Goal: Transaction & Acquisition: Purchase product/service

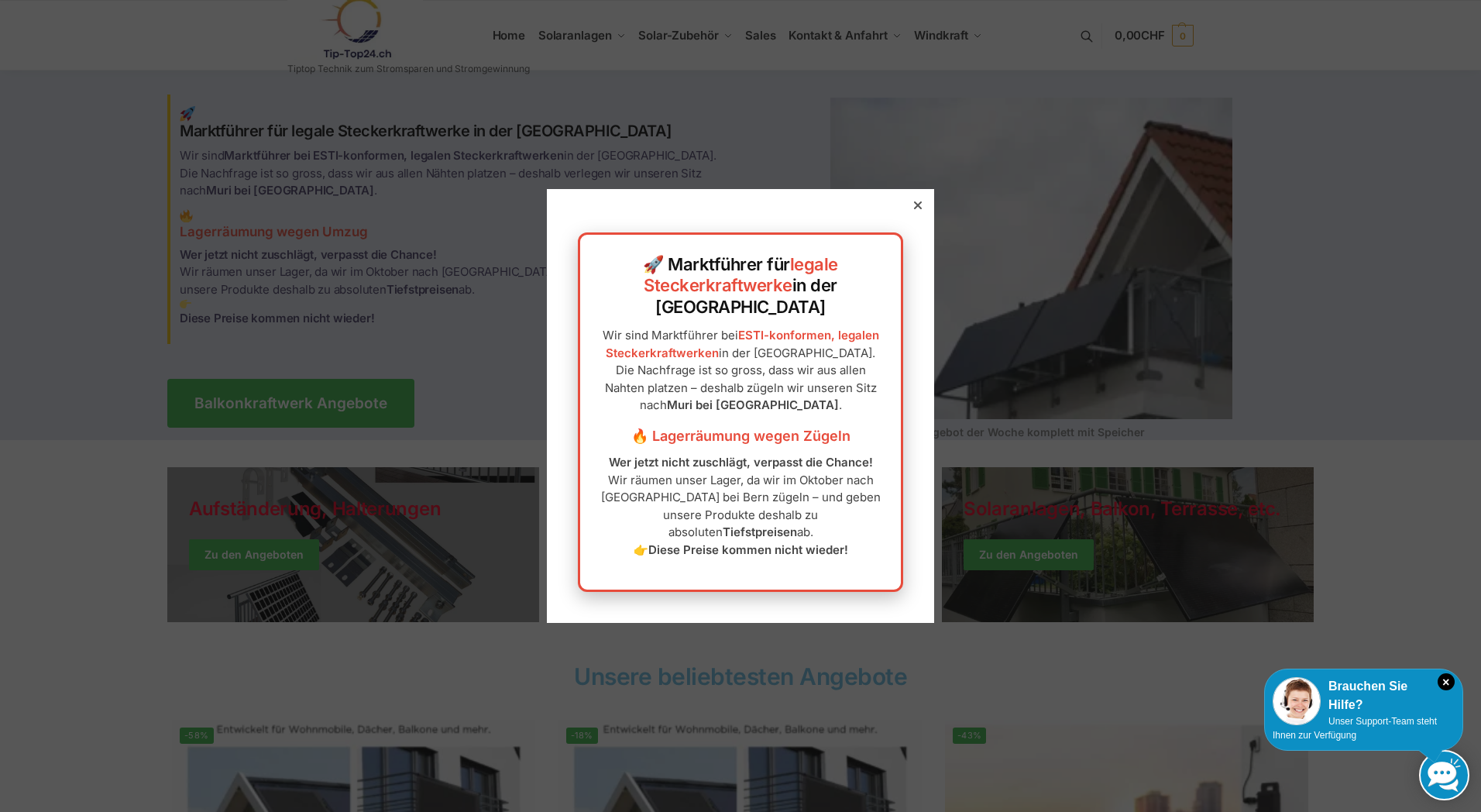
click at [912, 212] on div at bounding box center [918, 205] width 14 height 14
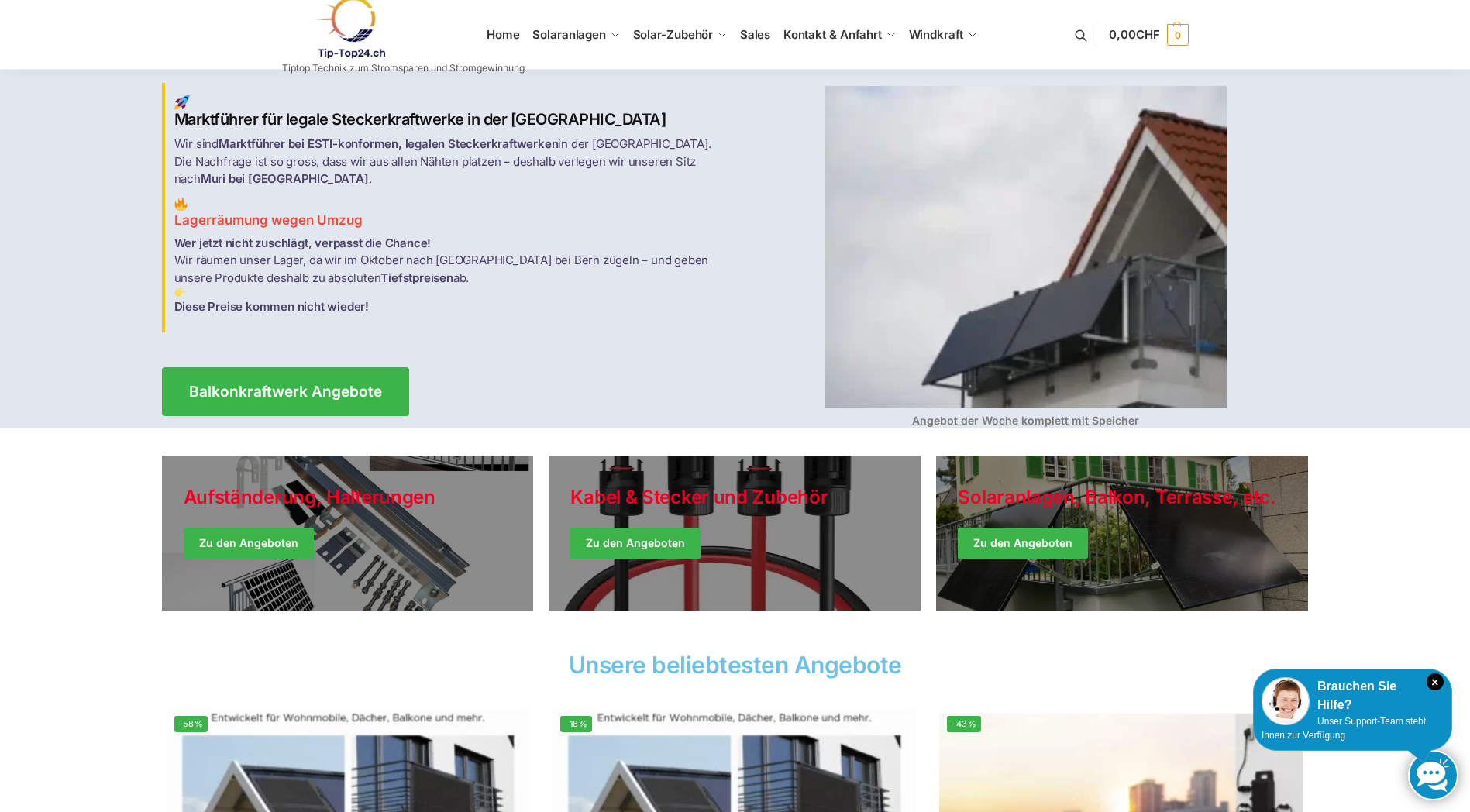
scroll to position [167, 0]
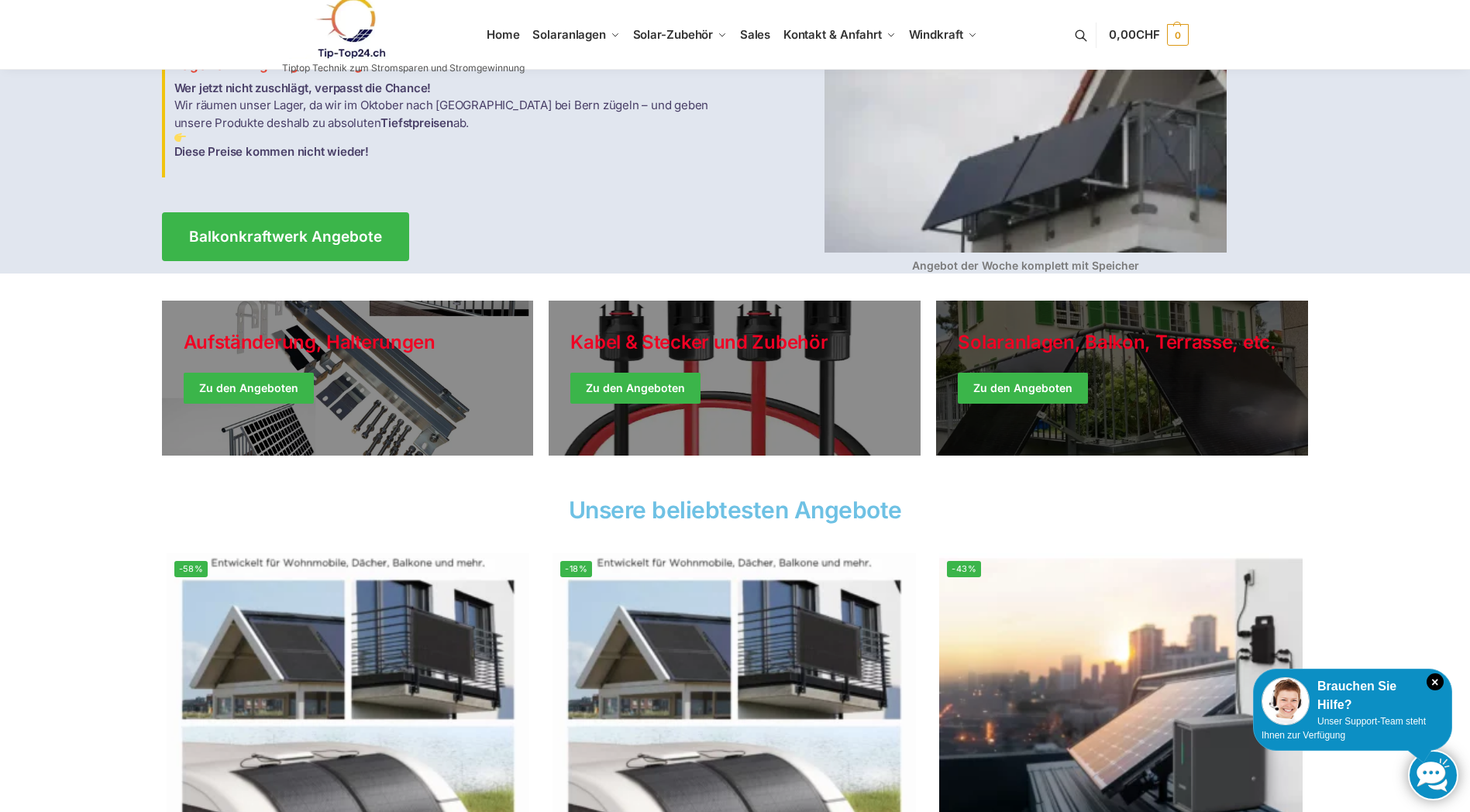
click at [1037, 391] on link "Winter Jackets" at bounding box center [1122, 377] width 372 height 155
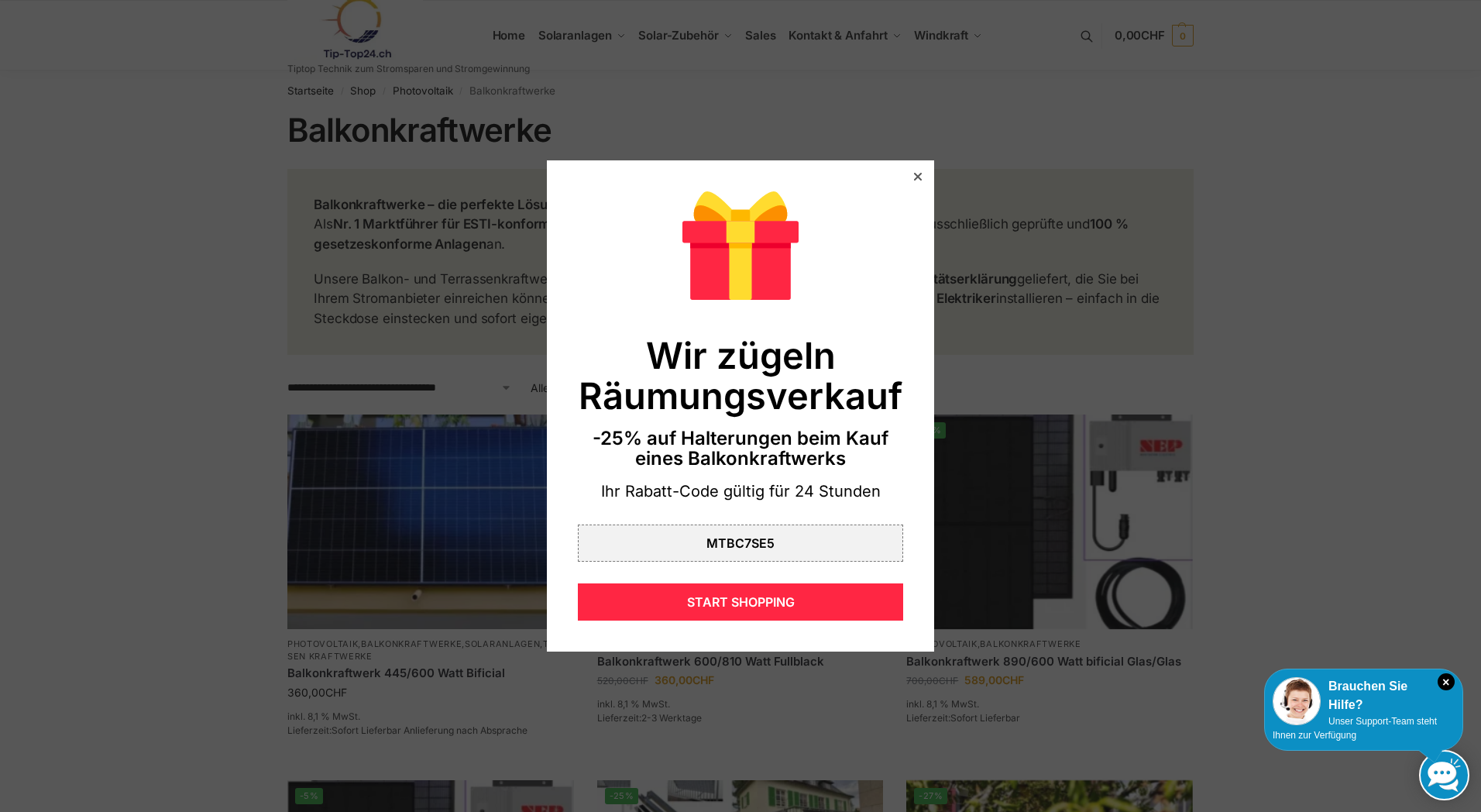
click at [914, 175] on icon at bounding box center [918, 176] width 8 height 8
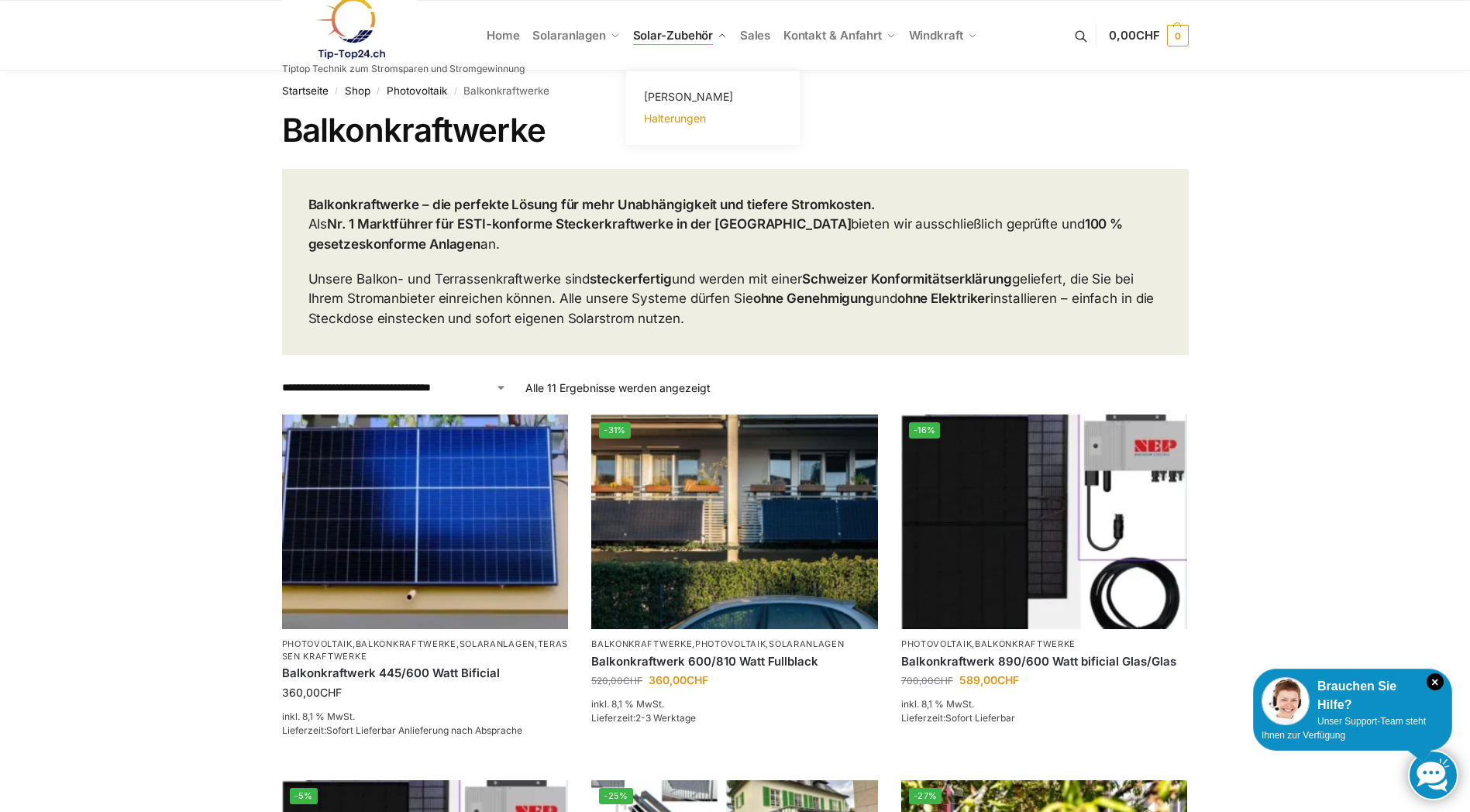
click at [687, 118] on span "Halterungen" at bounding box center [675, 118] width 62 height 13
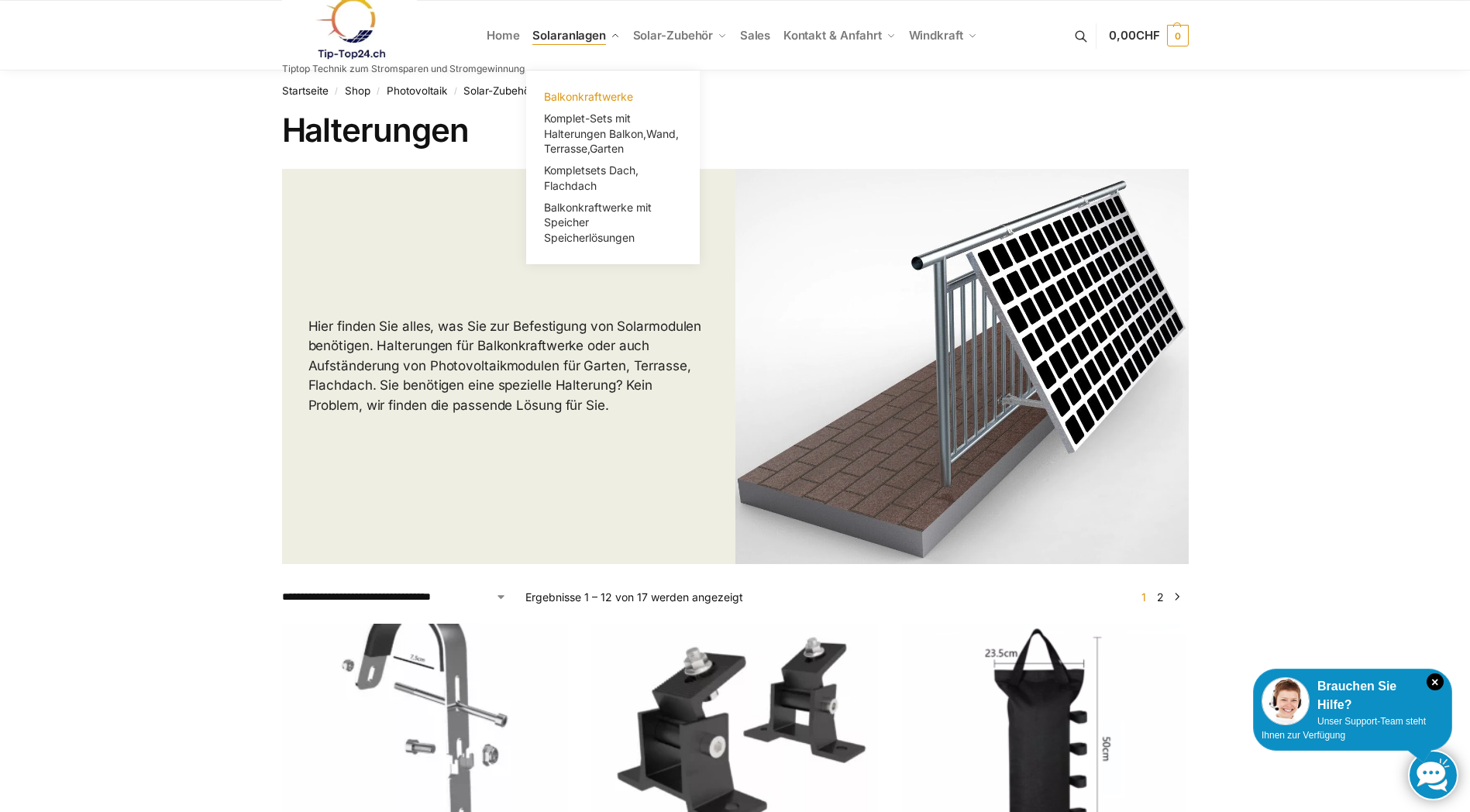
click at [598, 93] on span "Balkonkraftwerke" at bounding box center [588, 96] width 89 height 13
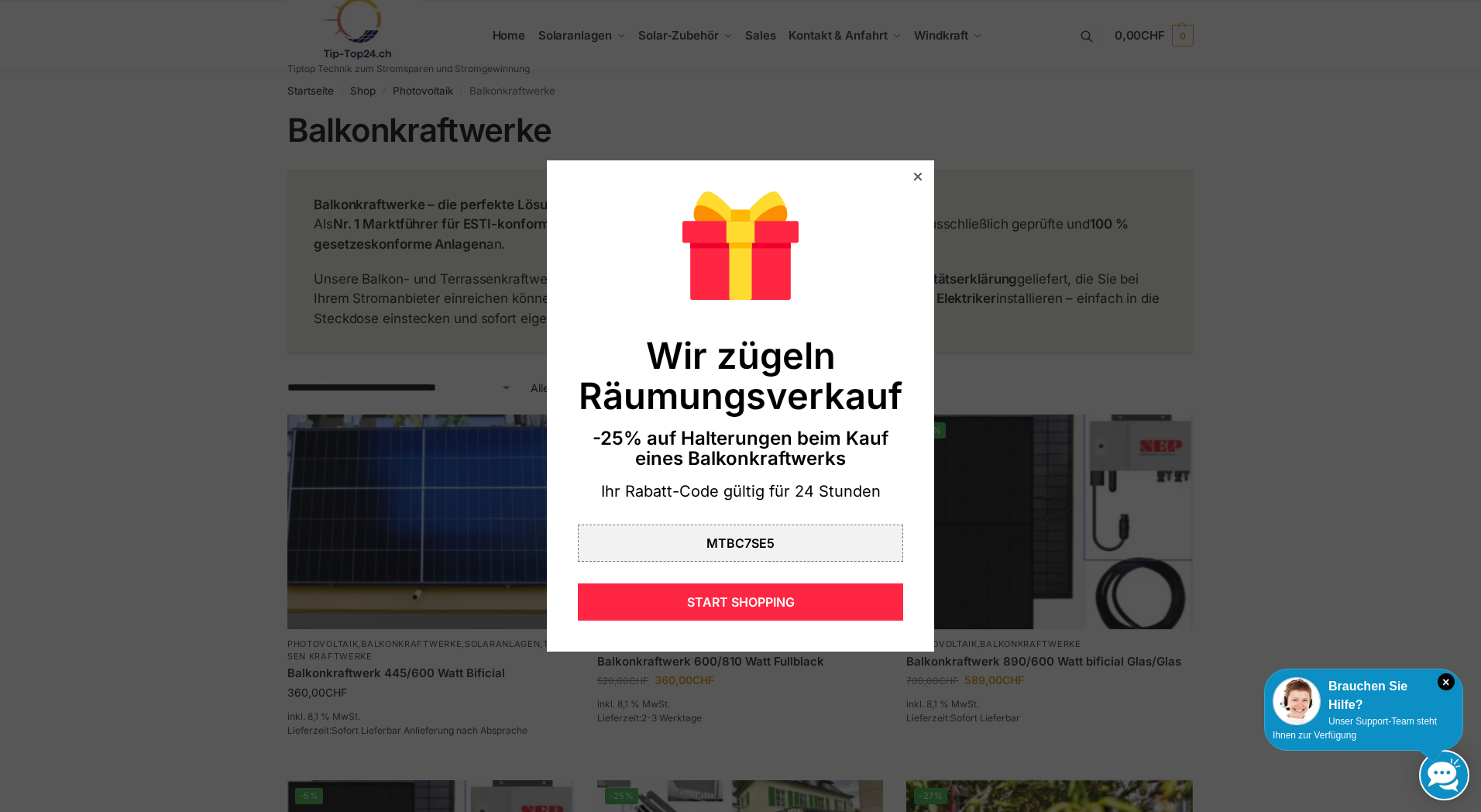
click at [911, 173] on div at bounding box center [918, 176] width 14 height 14
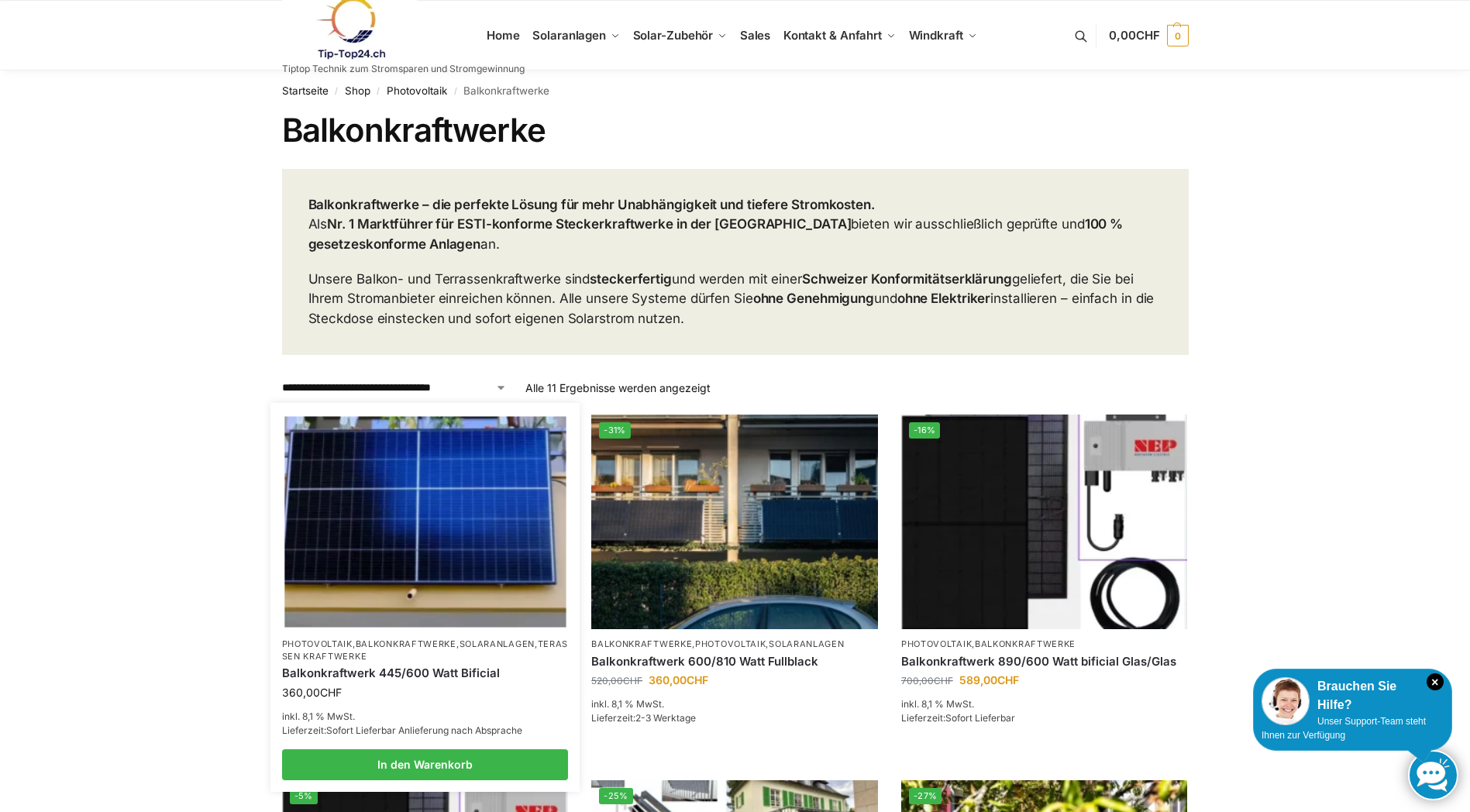
click at [427, 575] on img at bounding box center [425, 522] width 281 height 211
